Goal: Find specific page/section: Find specific page/section

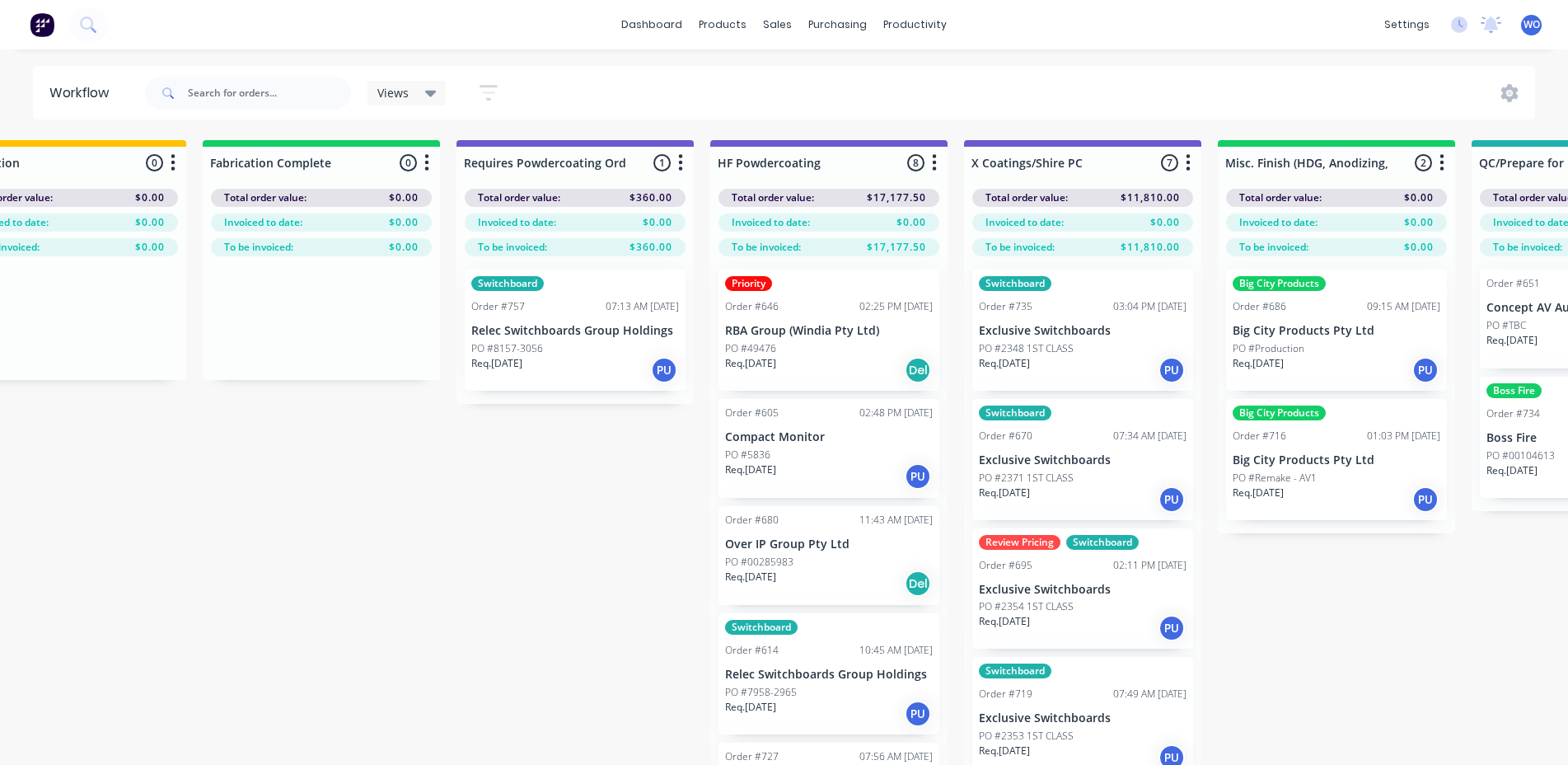
scroll to position [0, 4909]
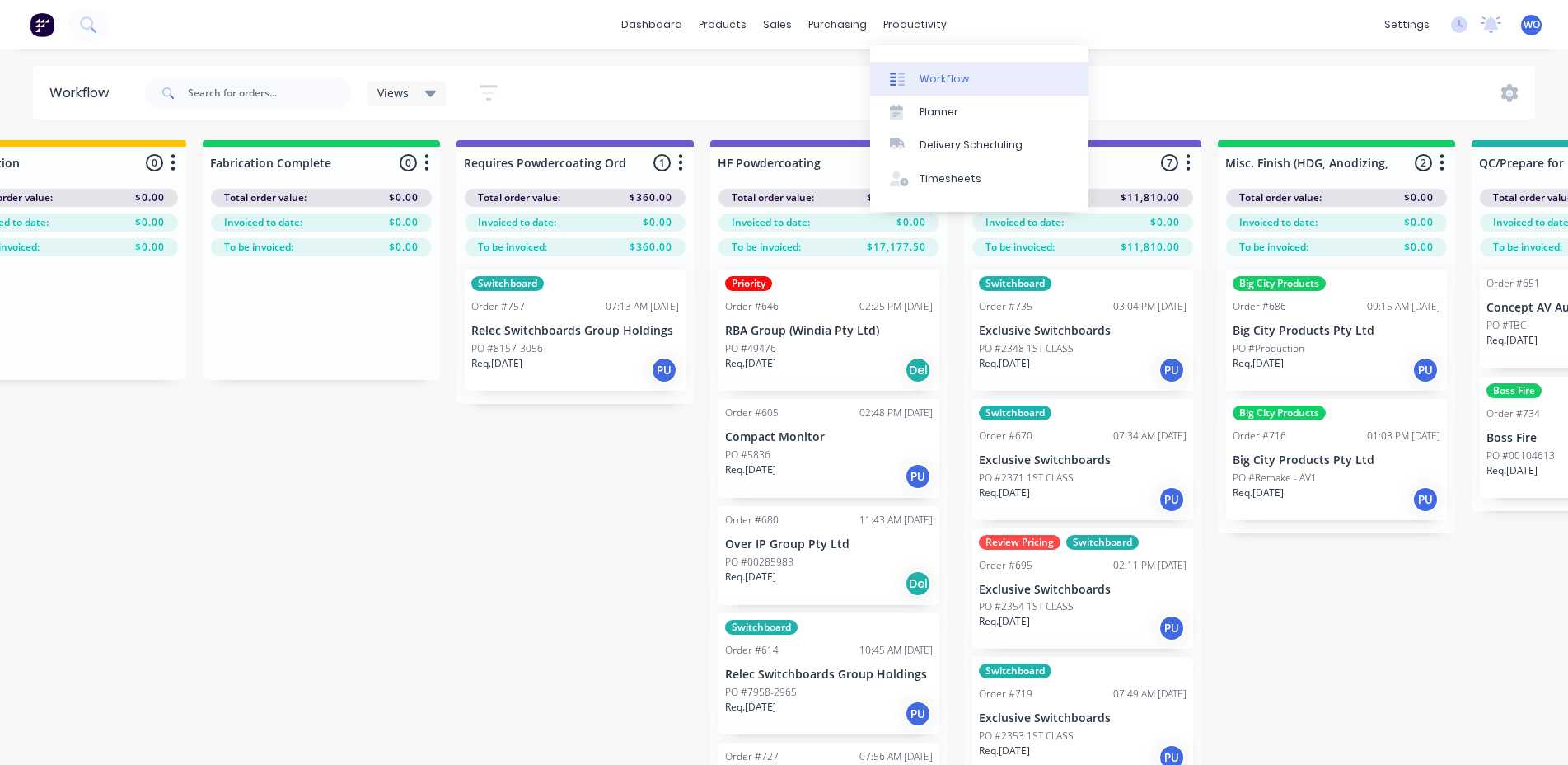
click at [947, 80] on div "Workflow" at bounding box center [944, 79] width 50 height 15
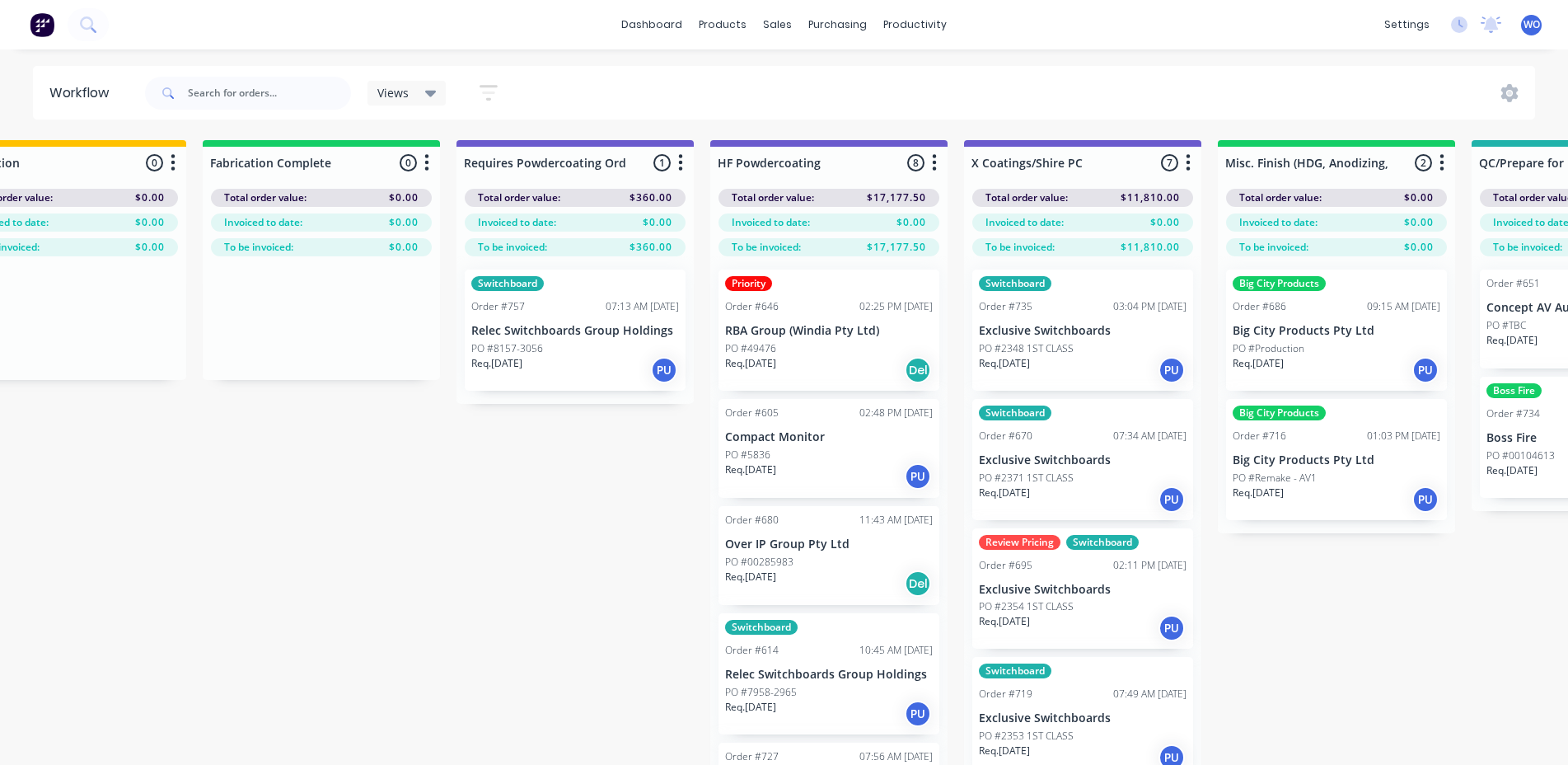
click at [37, 35] on img at bounding box center [41, 24] width 25 height 25
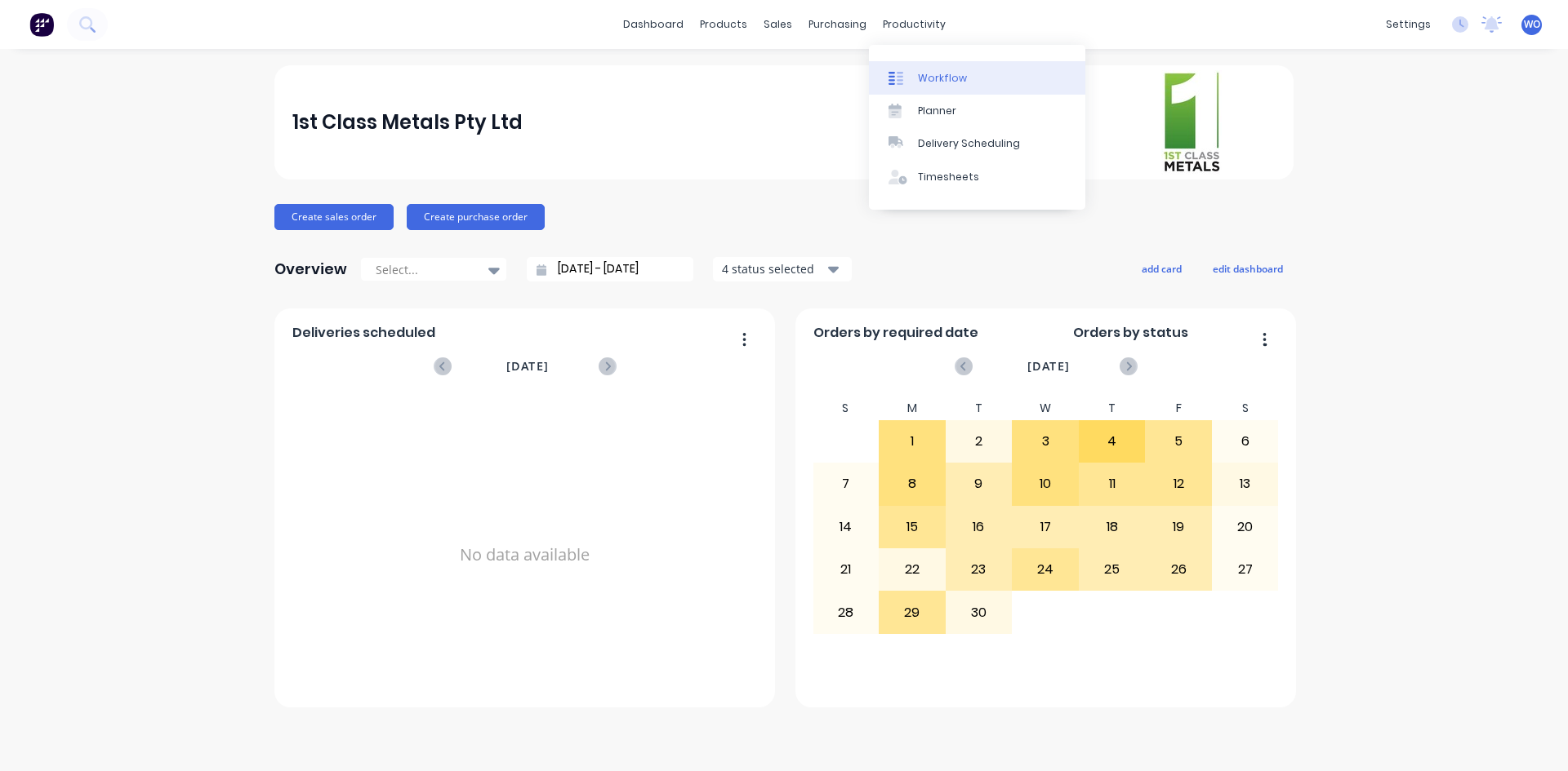
click at [961, 82] on div "Workflow" at bounding box center [943, 78] width 49 height 15
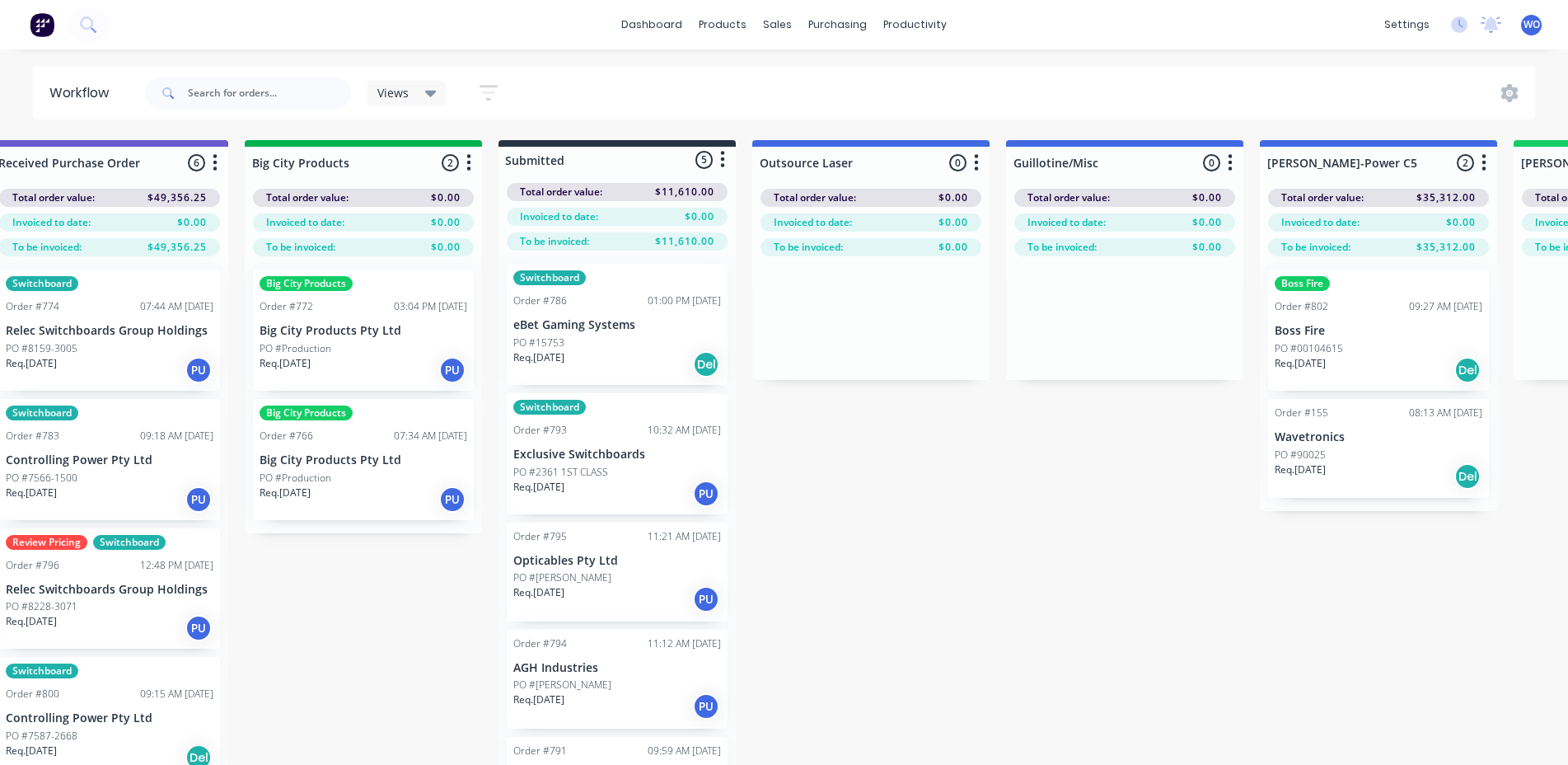
scroll to position [0, 74]
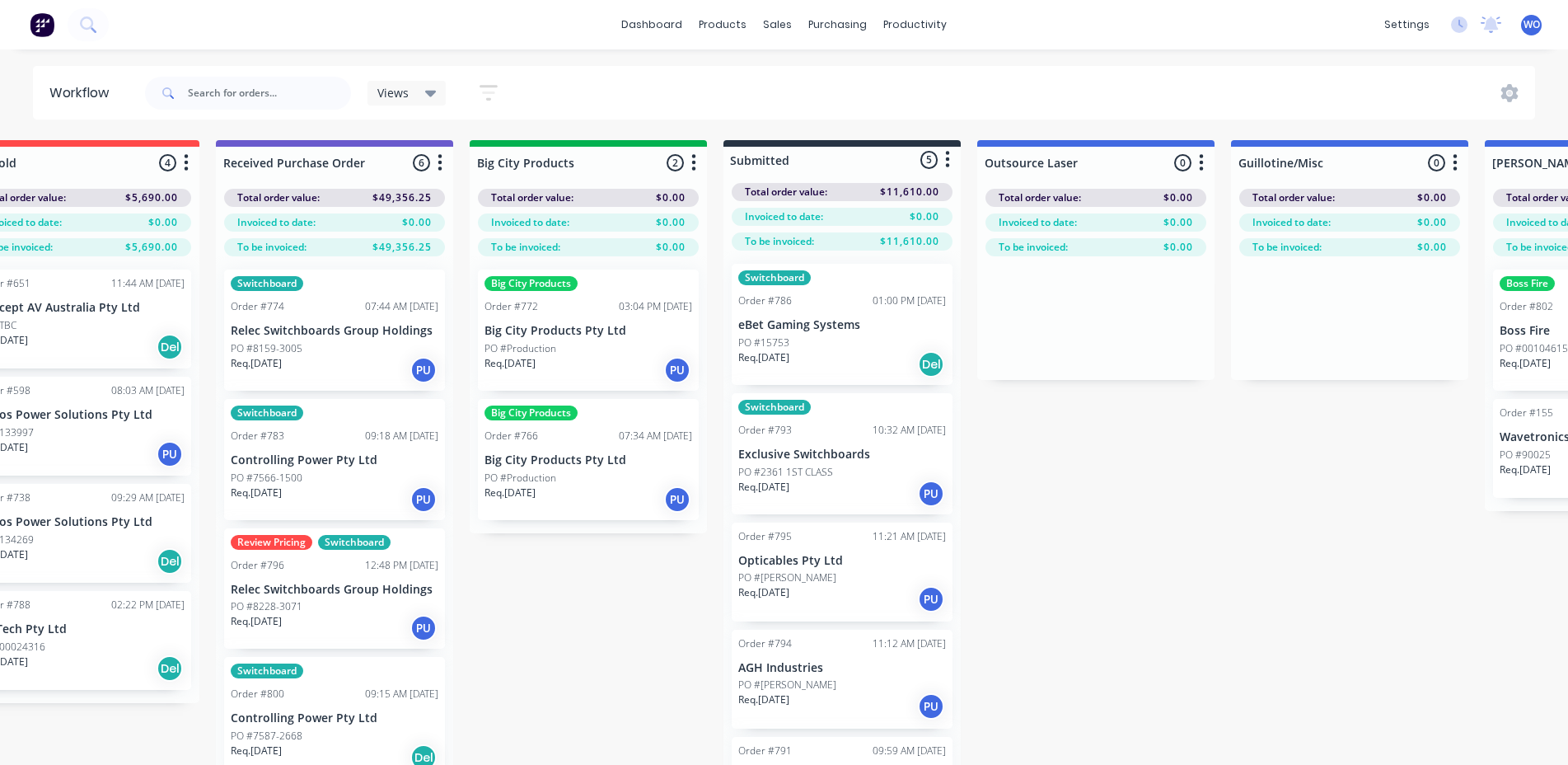
click at [38, 31] on img at bounding box center [41, 24] width 25 height 25
